Goal: Task Accomplishment & Management: Complete application form

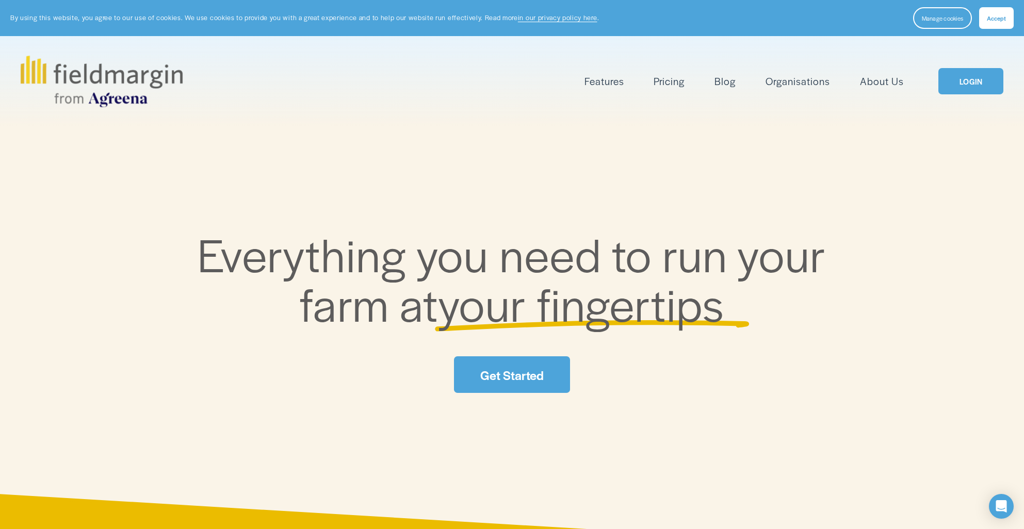
click at [981, 83] on link "LOGIN" at bounding box center [971, 81] width 65 height 26
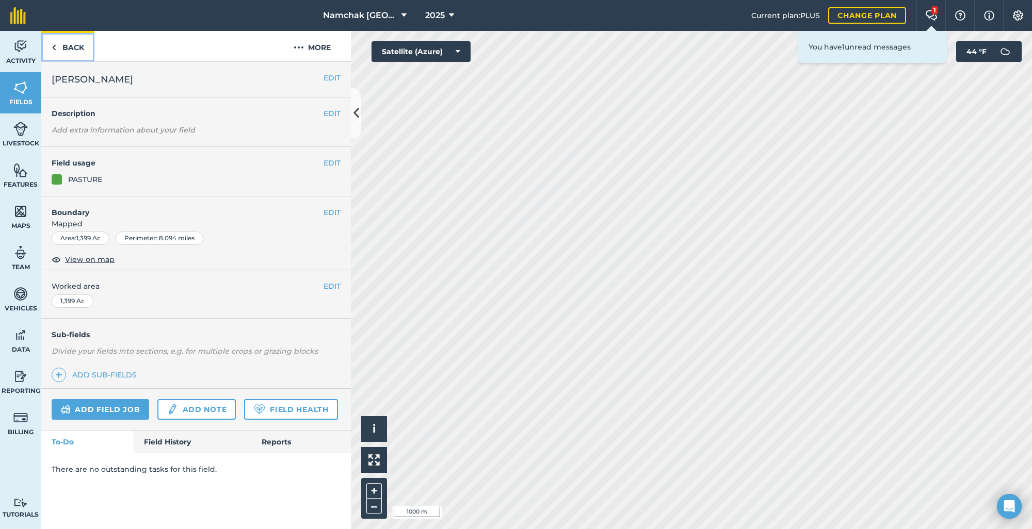
click at [72, 47] on link "Back" at bounding box center [67, 46] width 53 height 30
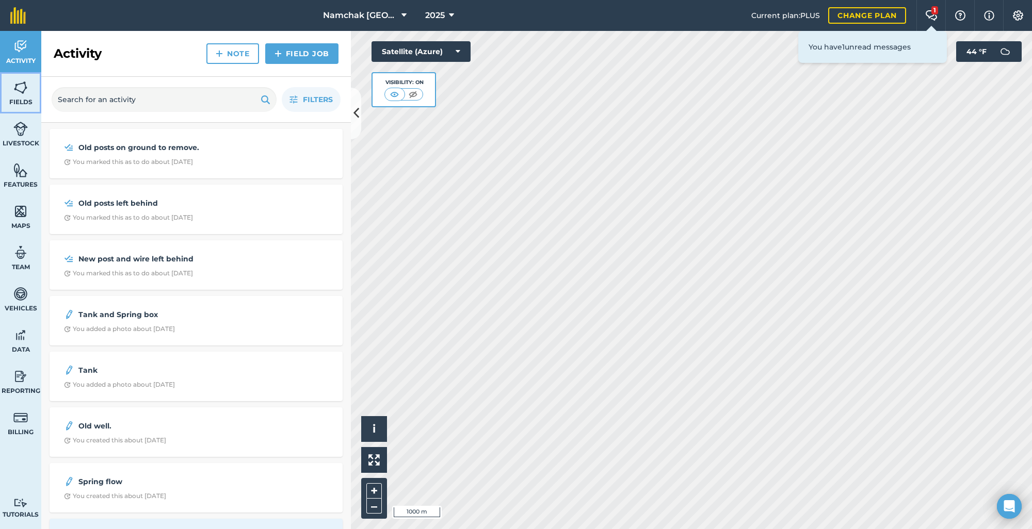
click at [29, 94] on link "Fields" at bounding box center [20, 92] width 41 height 41
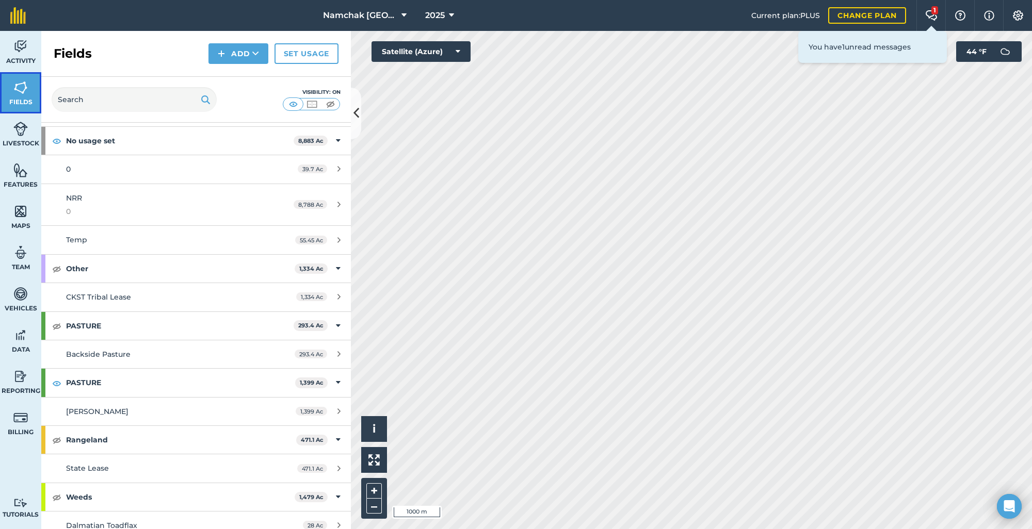
scroll to position [155, 0]
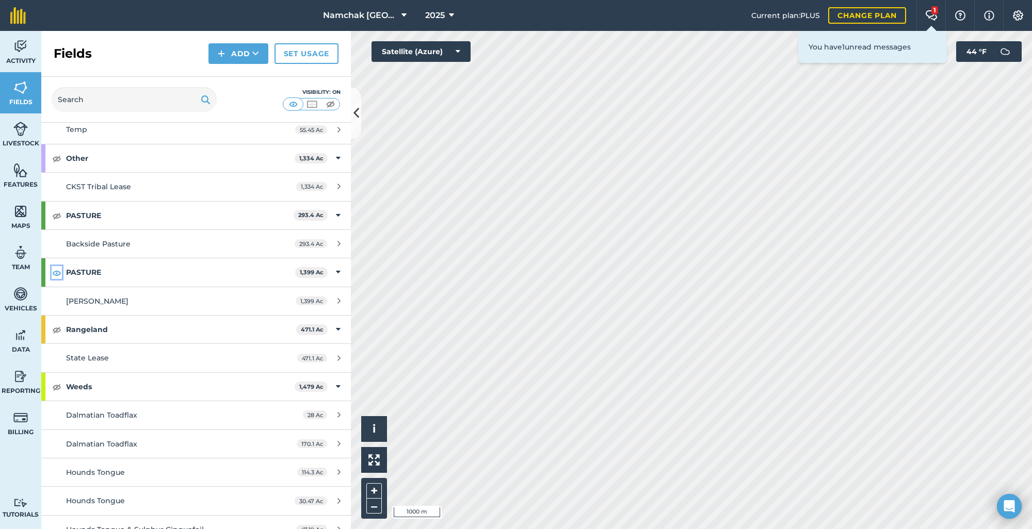
click at [57, 277] on img at bounding box center [56, 273] width 9 height 12
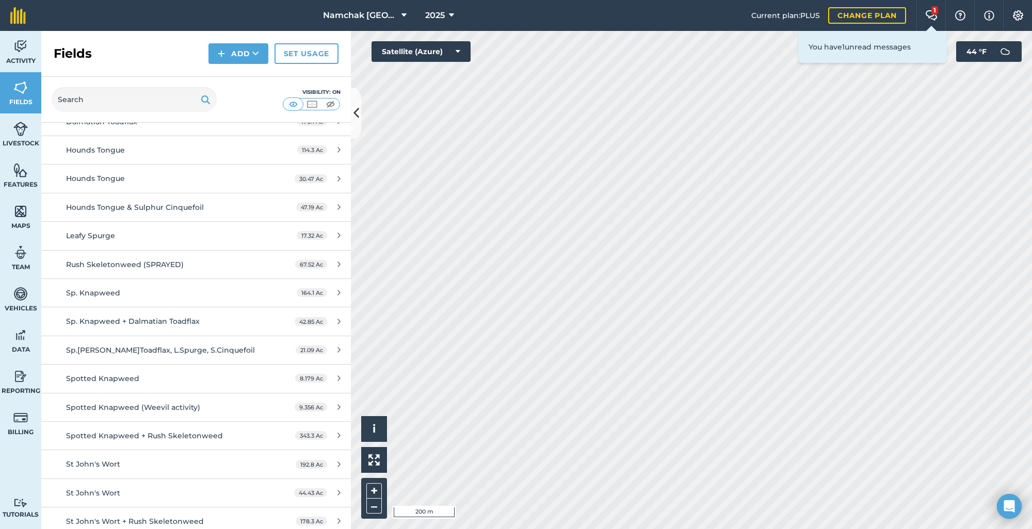
scroll to position [484, 0]
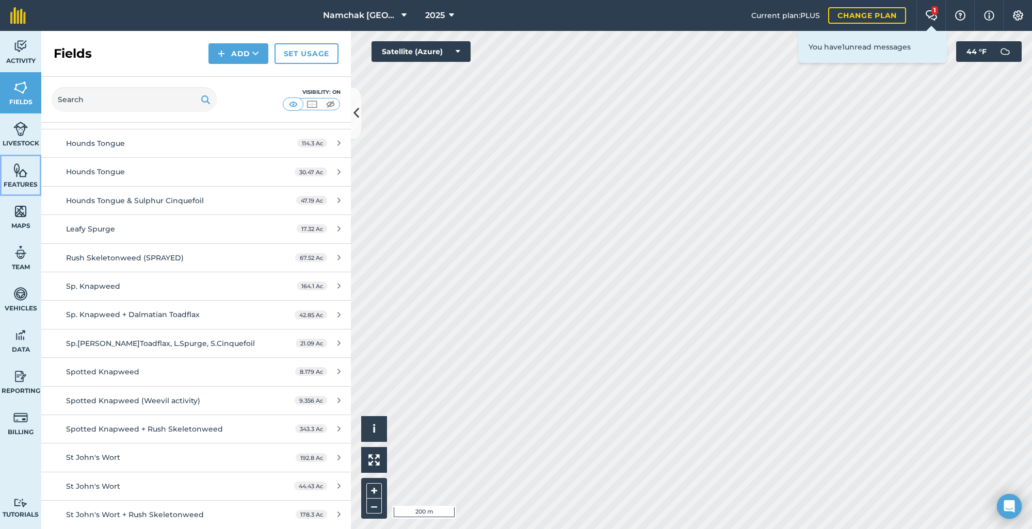
click at [19, 176] on img at bounding box center [20, 170] width 14 height 15
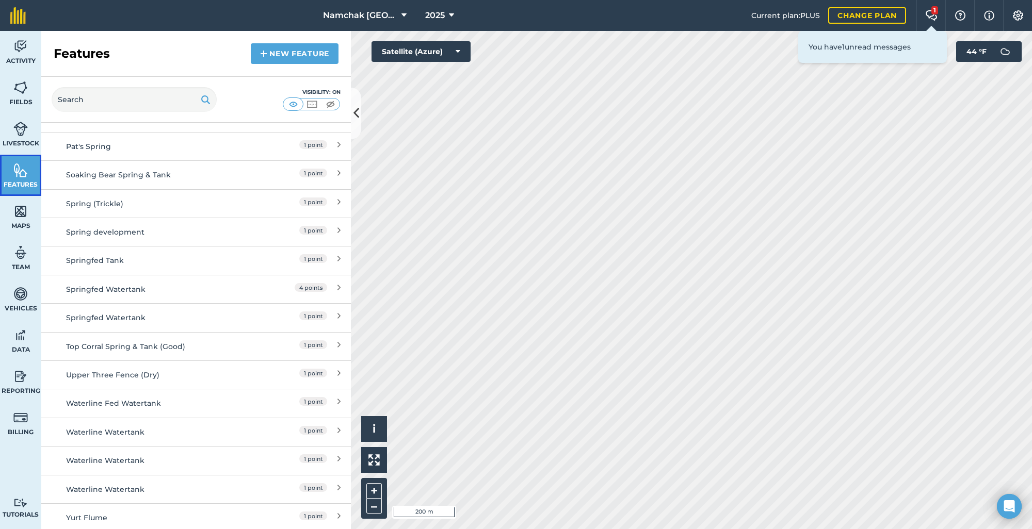
scroll to position [980, 0]
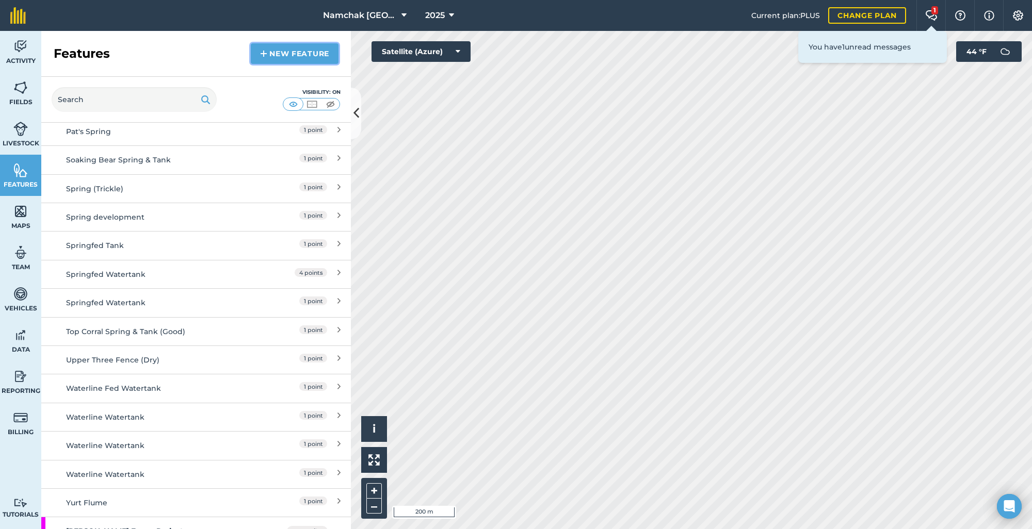
click at [288, 61] on link "New feature" at bounding box center [295, 53] width 88 height 21
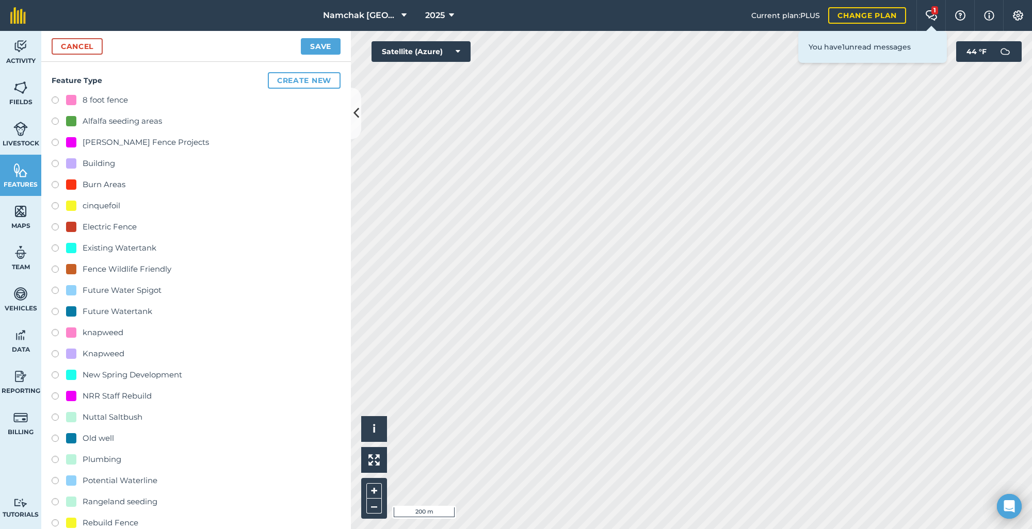
click at [56, 142] on label at bounding box center [59, 144] width 14 height 10
radio input "true"
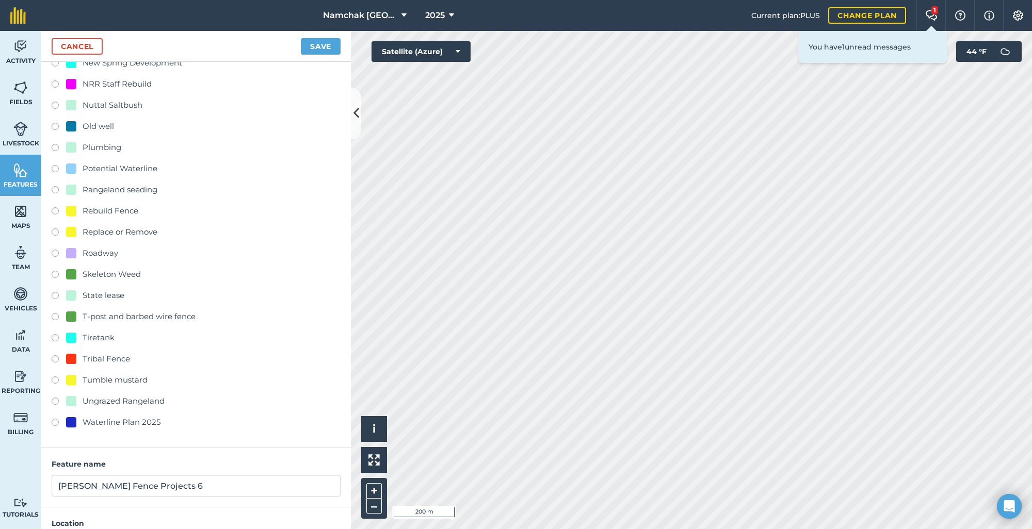
scroll to position [388, 0]
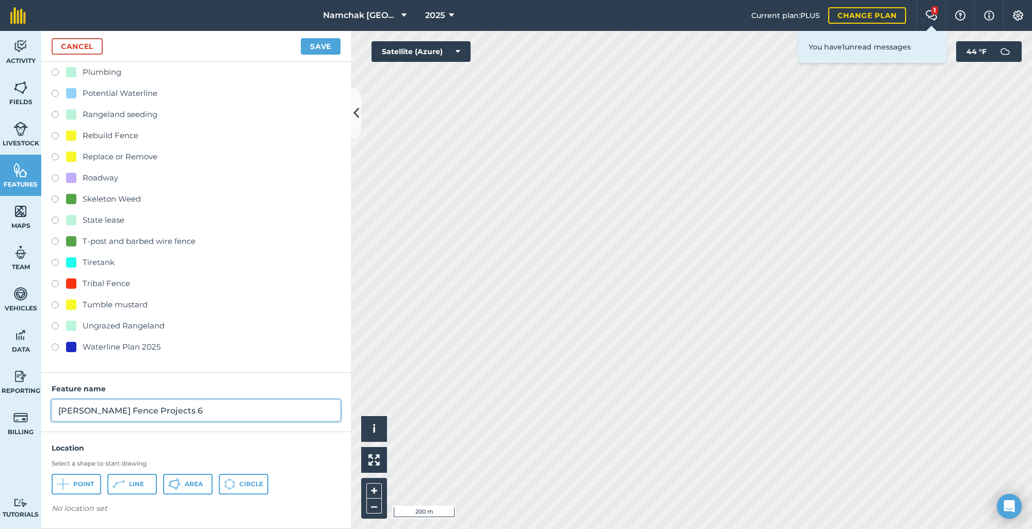
click at [176, 414] on input "Bangen Fence Projects 6" at bounding box center [196, 411] width 289 height 22
drag, startPoint x: 177, startPoint y: 413, endPoint x: 155, endPoint y: 406, distance: 23.2
click at [154, 412] on input "Bangen Fence Projects 6" at bounding box center [196, 411] width 289 height 22
click at [156, 412] on input "Bangen Fence Projects Bjorge County Road" at bounding box center [196, 411] width 289 height 22
type input "Bangen Fence Project: Bjorge County Road"
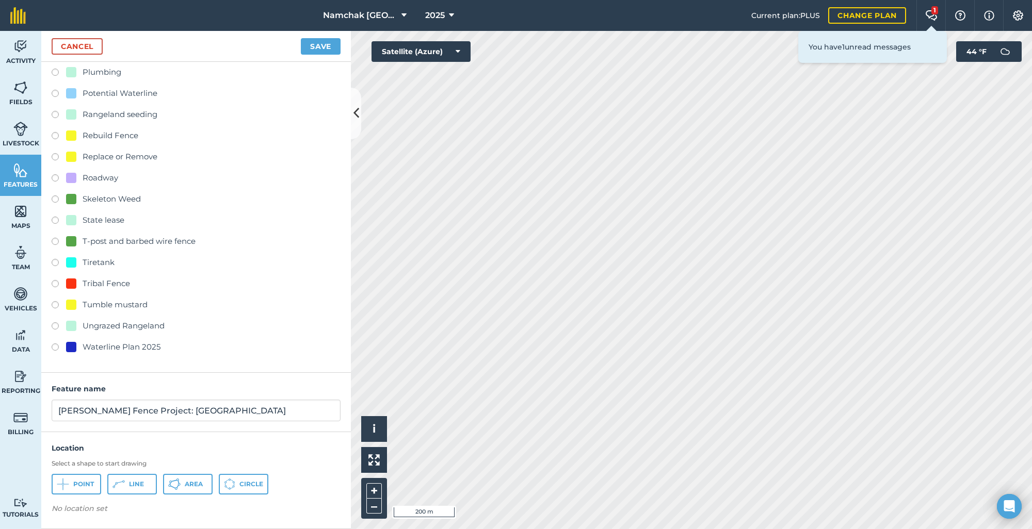
click at [133, 471] on div "Select a shape to start drawing Point Line Area Circle" at bounding box center [196, 477] width 289 height 35
click at [133, 483] on span "Line" at bounding box center [136, 484] width 15 height 8
click at [329, 47] on button "Save" at bounding box center [321, 46] width 40 height 17
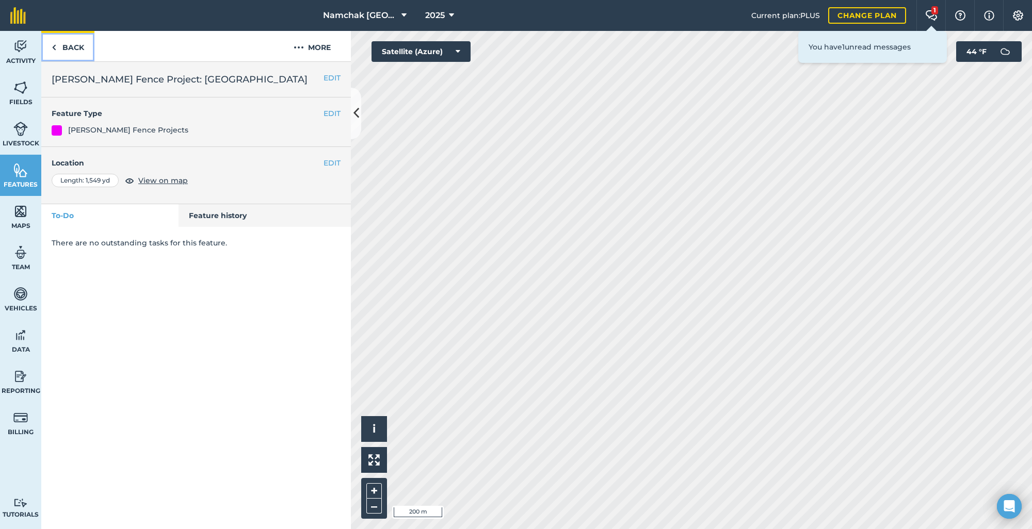
click at [69, 49] on link "Back" at bounding box center [67, 46] width 53 height 30
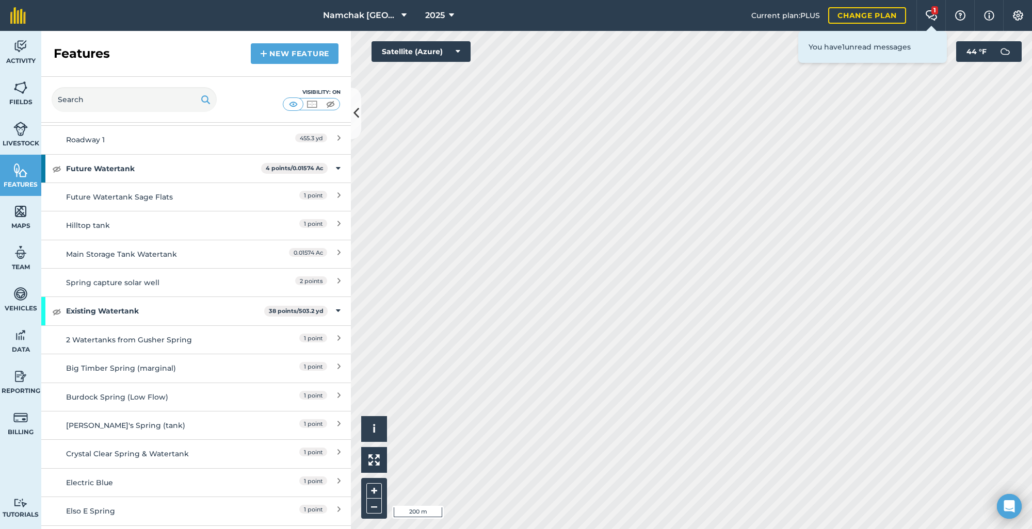
scroll to position [361, 0]
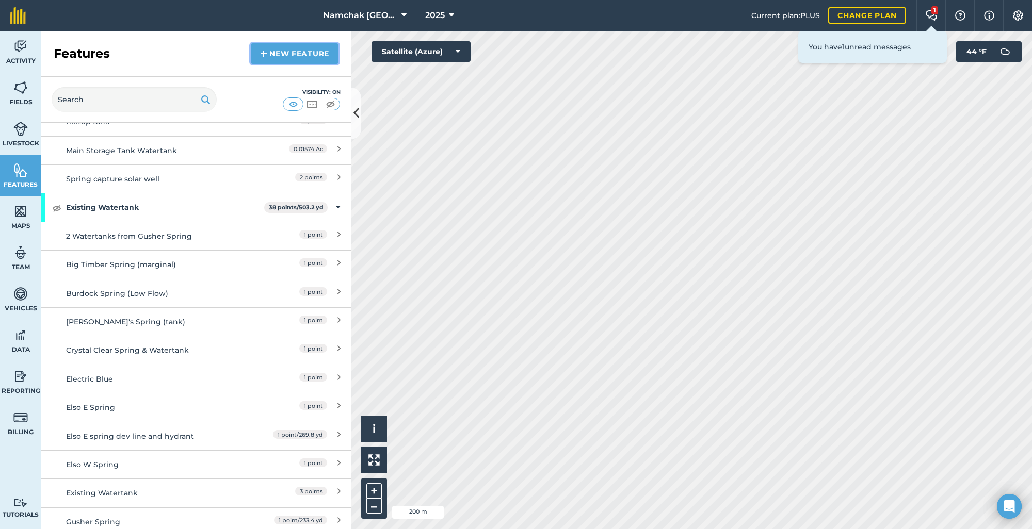
click at [278, 61] on link "New feature" at bounding box center [295, 53] width 88 height 21
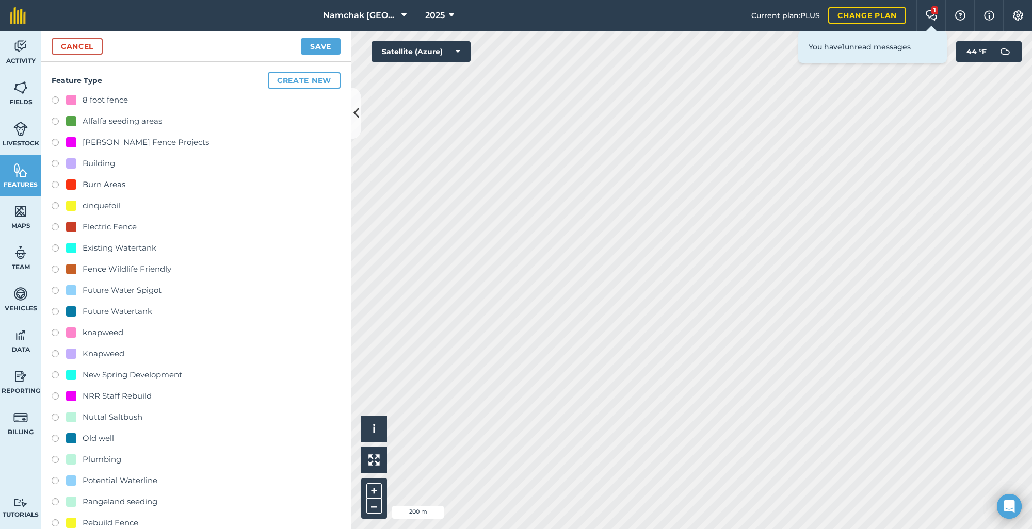
click at [52, 142] on label at bounding box center [59, 144] width 14 height 10
radio input "true"
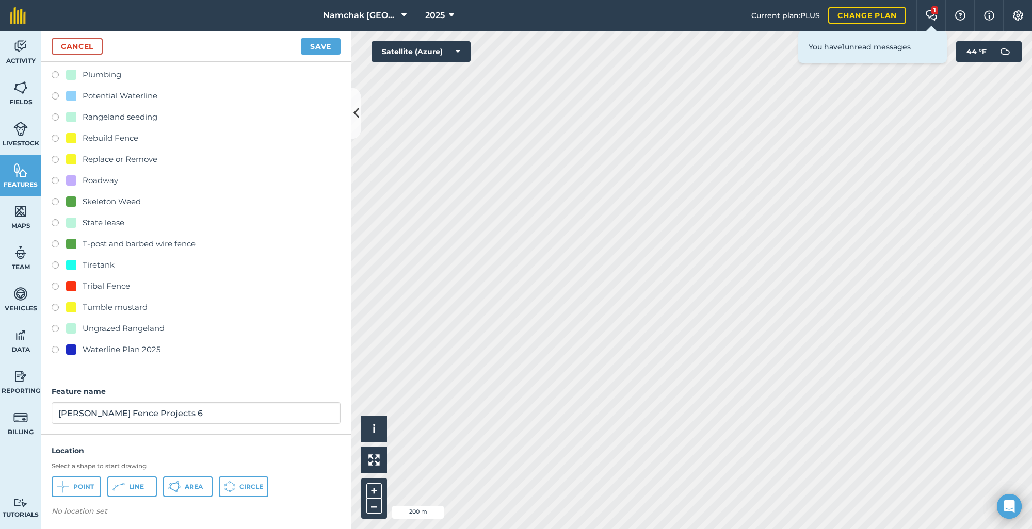
scroll to position [388, 0]
click at [138, 485] on span "Line" at bounding box center [136, 484] width 15 height 8
click at [121, 509] on img at bounding box center [121, 512] width 8 height 12
drag, startPoint x: 129, startPoint y: 482, endPoint x: 171, endPoint y: 462, distance: 46.6
click at [134, 478] on button "Line" at bounding box center [132, 484] width 50 height 21
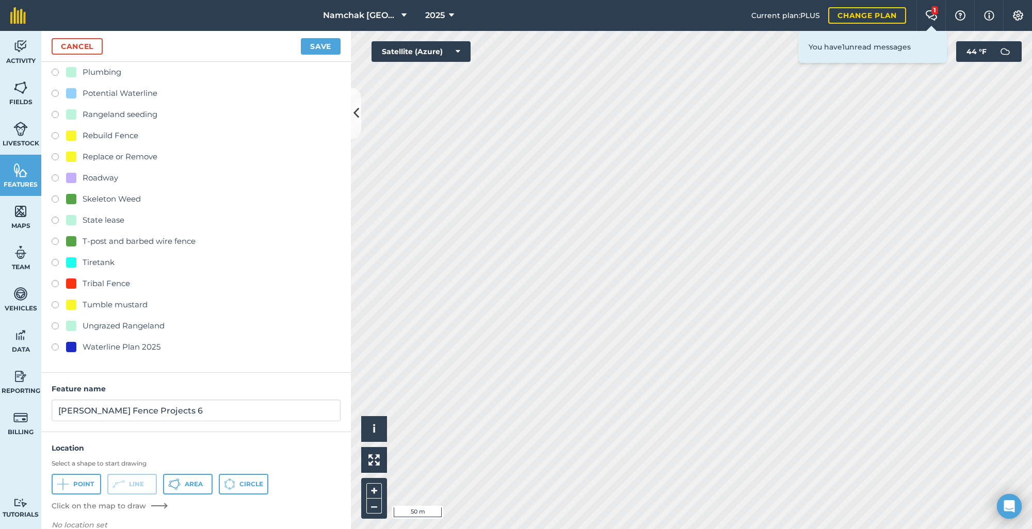
click at [332, 212] on div "Activity Fields Livestock Features Maps Team Vehicles Data Reporting Billing Tu…" at bounding box center [516, 280] width 1032 height 498
click at [173, 413] on input "Bangen Fence Projects 6" at bounding box center [196, 411] width 289 height 22
drag, startPoint x: 173, startPoint y: 413, endPoint x: 152, endPoint y: 411, distance: 20.7
click at [152, 411] on input "Bangen Fence Projects 6" at bounding box center [196, 411] width 289 height 22
type input "Bangen Fence Project: NW County Bjorge"
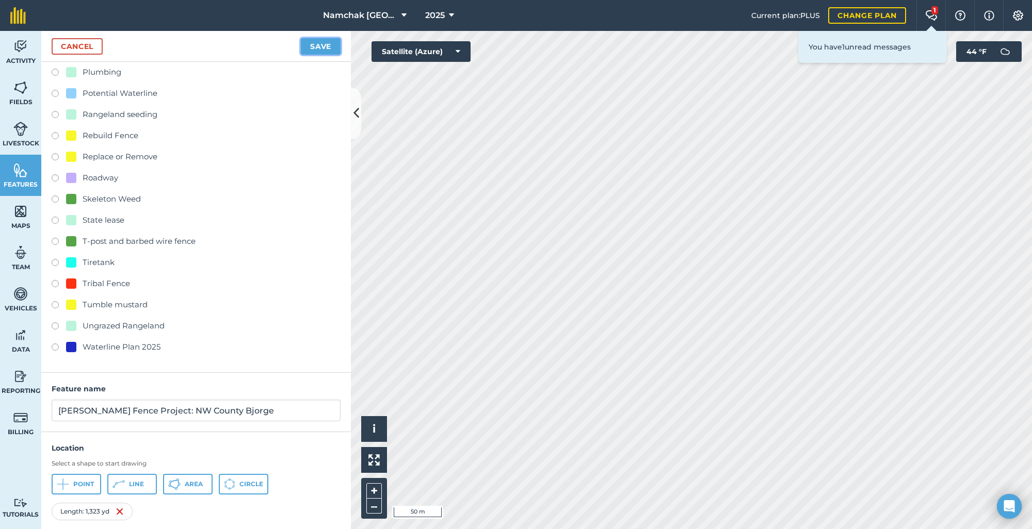
click at [304, 49] on button "Save" at bounding box center [321, 46] width 40 height 17
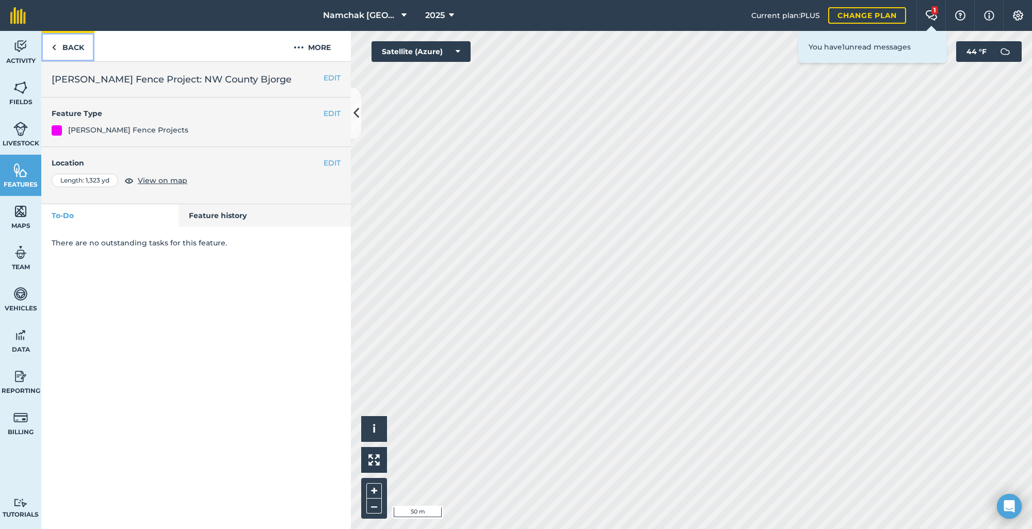
click at [54, 48] on img at bounding box center [54, 47] width 5 height 12
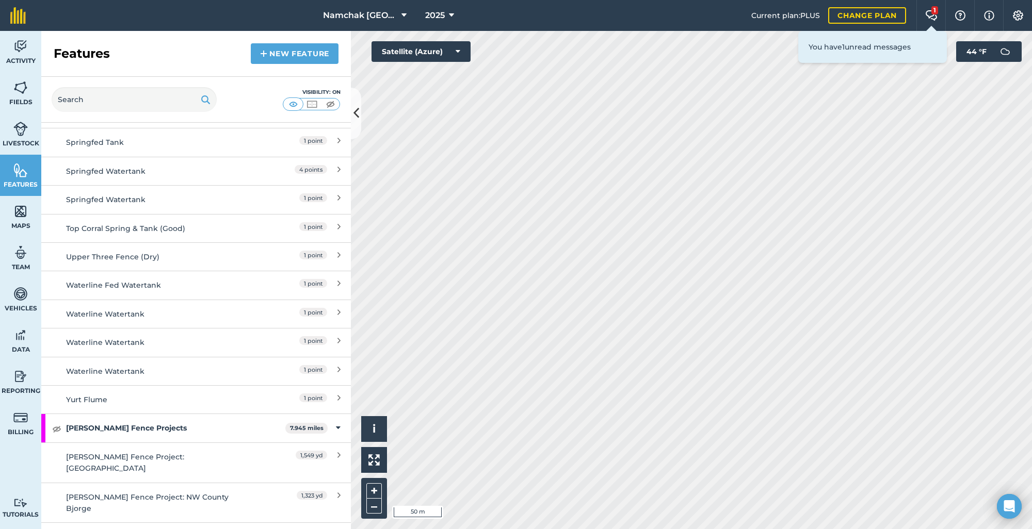
scroll to position [1342, 0]
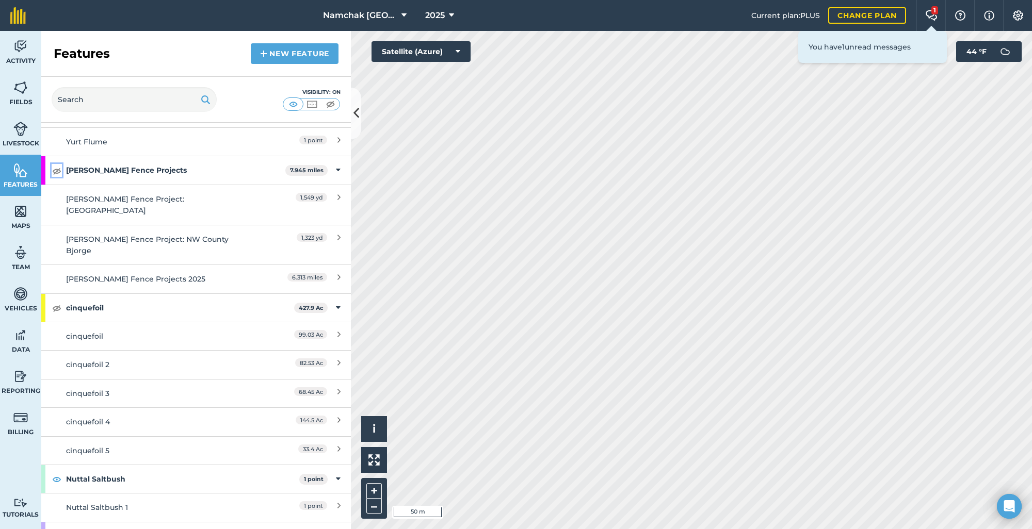
click at [54, 171] on img at bounding box center [56, 171] width 9 height 12
click at [57, 473] on img at bounding box center [56, 479] width 9 height 12
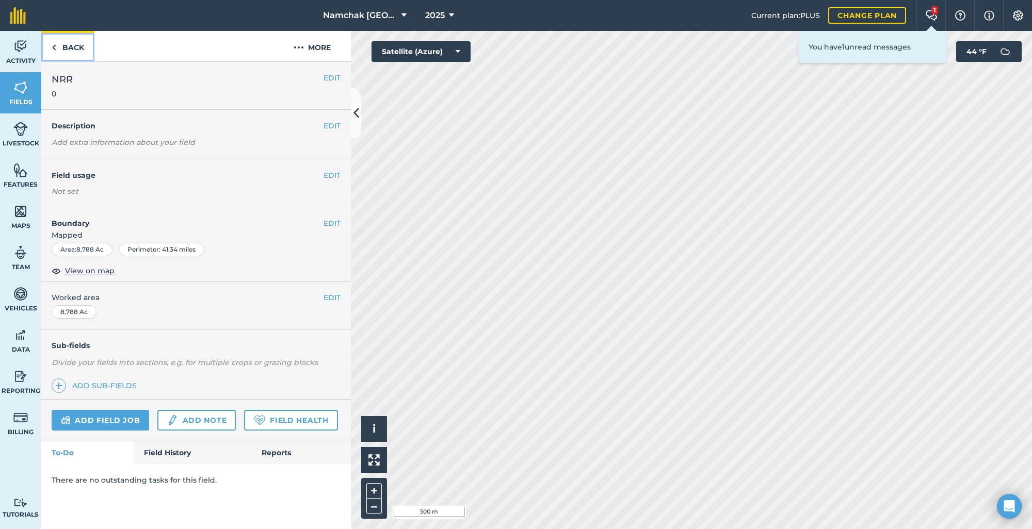
click at [46, 49] on link "Back" at bounding box center [67, 46] width 53 height 30
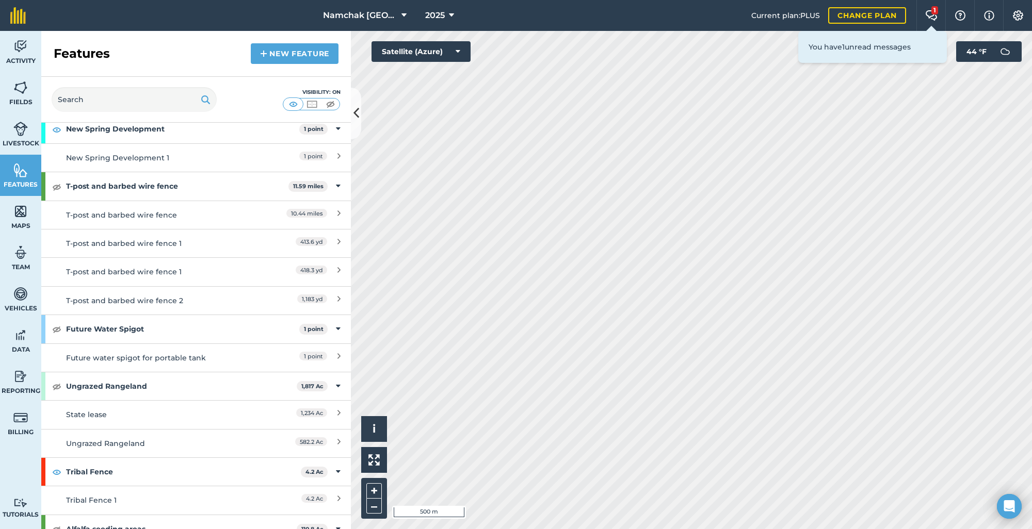
scroll to position [3055, 0]
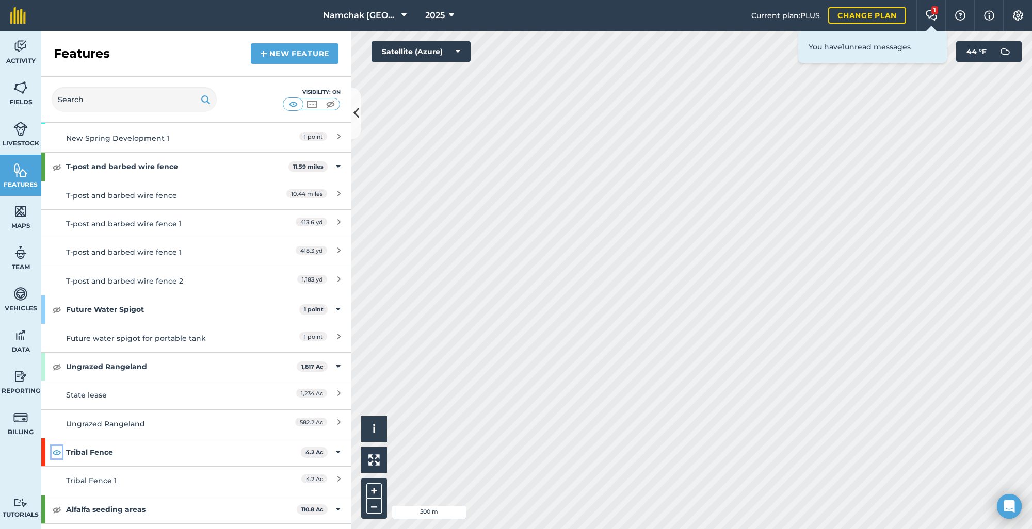
click at [57, 446] on img at bounding box center [56, 452] width 9 height 12
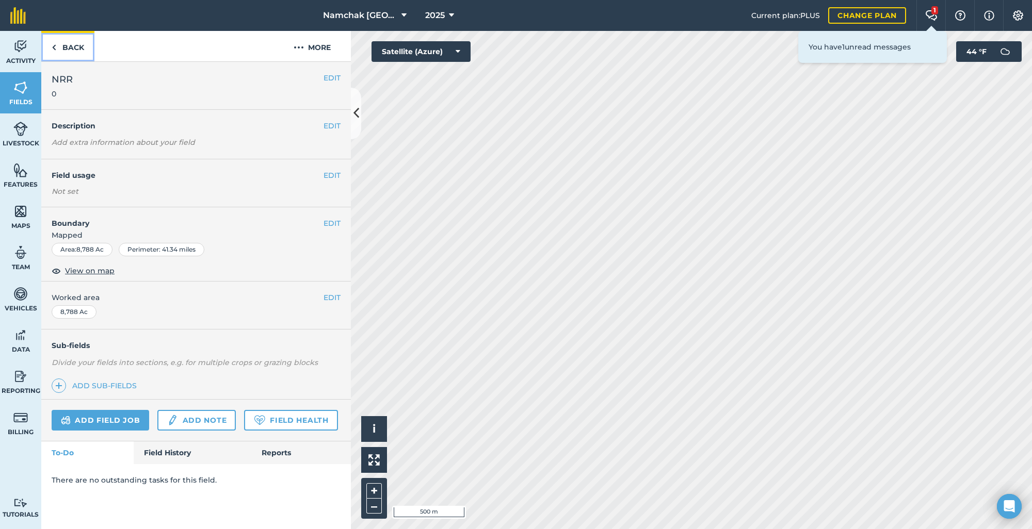
click at [53, 46] on img at bounding box center [54, 47] width 5 height 12
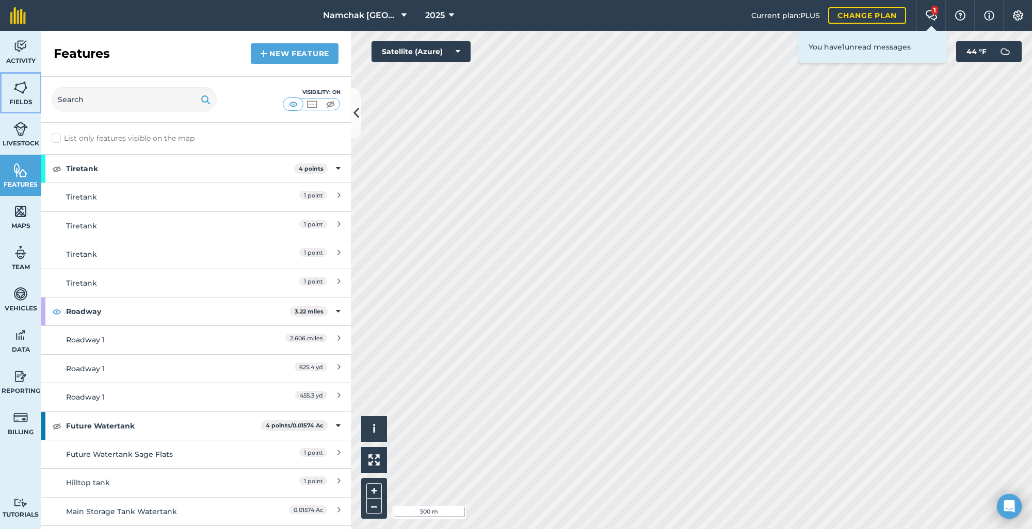
click at [26, 87] on img at bounding box center [20, 87] width 14 height 15
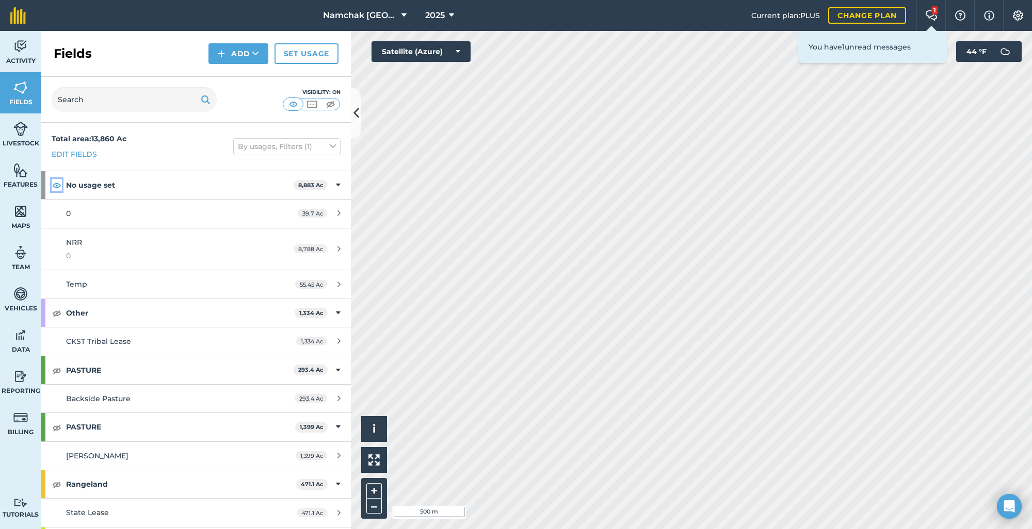
click at [53, 188] on img at bounding box center [56, 185] width 9 height 12
click at [588, 0] on html "Namchak Retreat Ranch 2025 Current plan : PLUS Change plan 1 Farm Chat Help Inf…" at bounding box center [516, 264] width 1032 height 529
click at [382, 420] on div "Click to start drawing i © 2025 TomTom, Microsoft 100 m + –" at bounding box center [691, 280] width 681 height 498
